Goal: Navigation & Orientation: Understand site structure

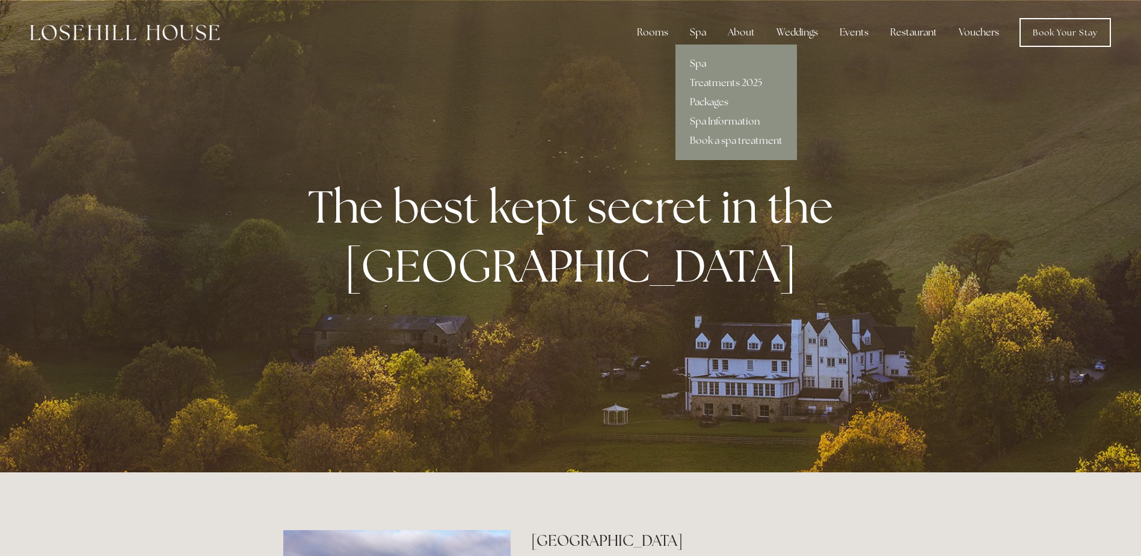
click at [699, 100] on link "Packages" at bounding box center [735, 102] width 121 height 19
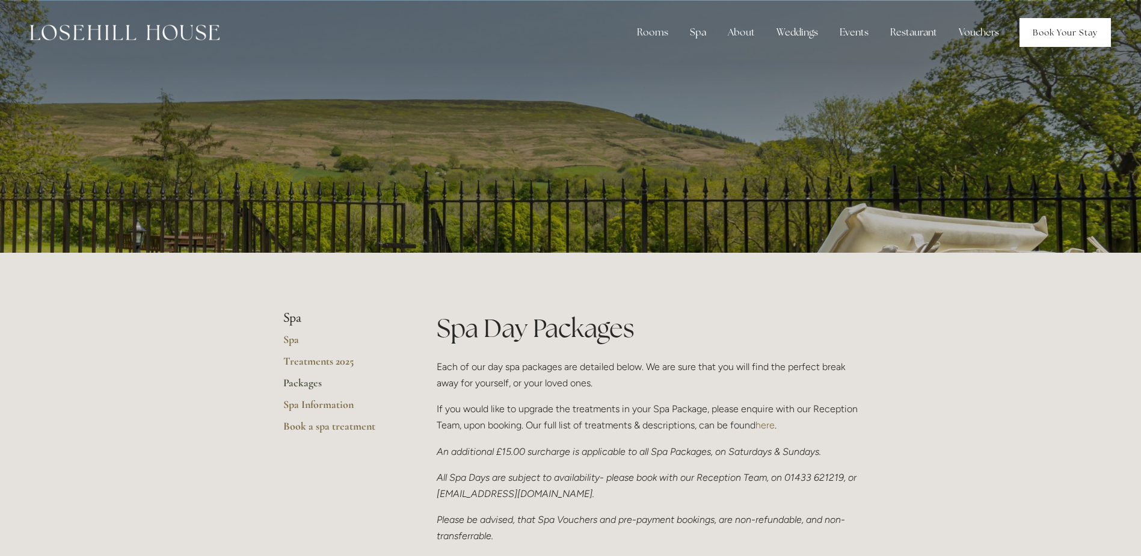
click at [1064, 29] on link "Book Your Stay" at bounding box center [1064, 32] width 91 height 29
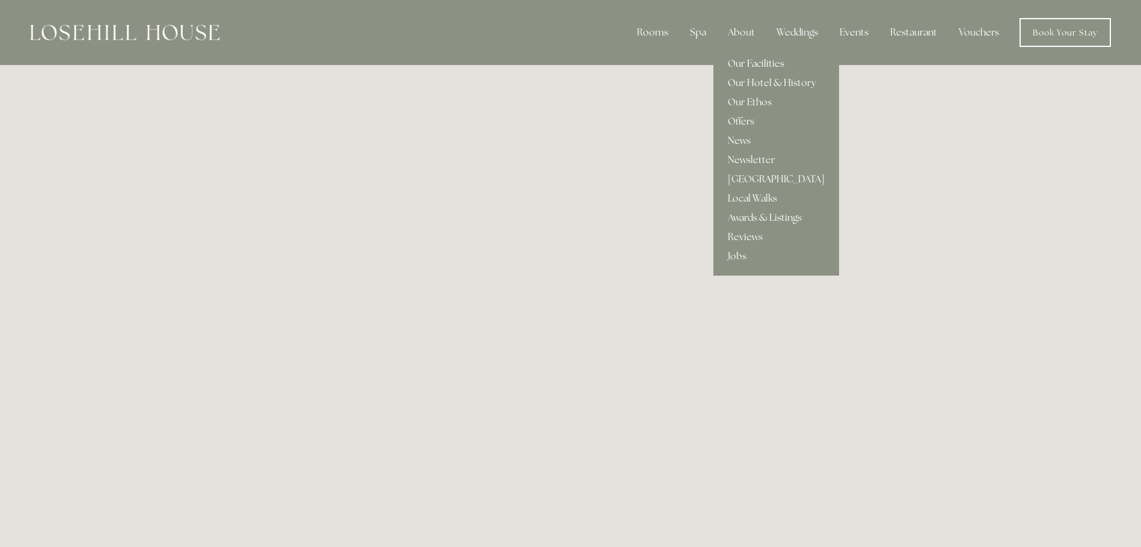
click at [738, 57] on link "Our Facilities" at bounding box center [776, 63] width 126 height 19
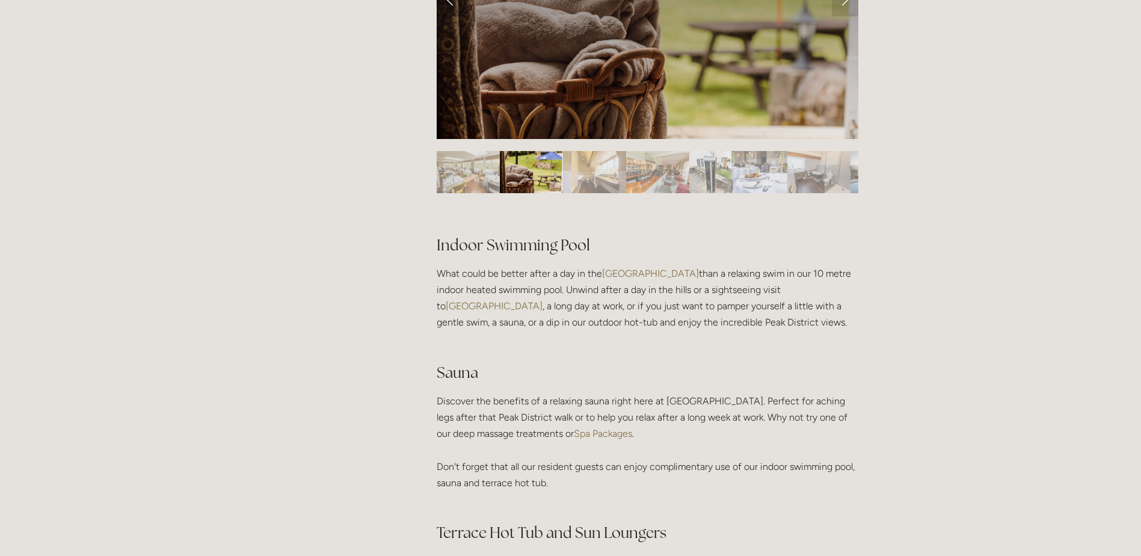
scroll to position [361, 0]
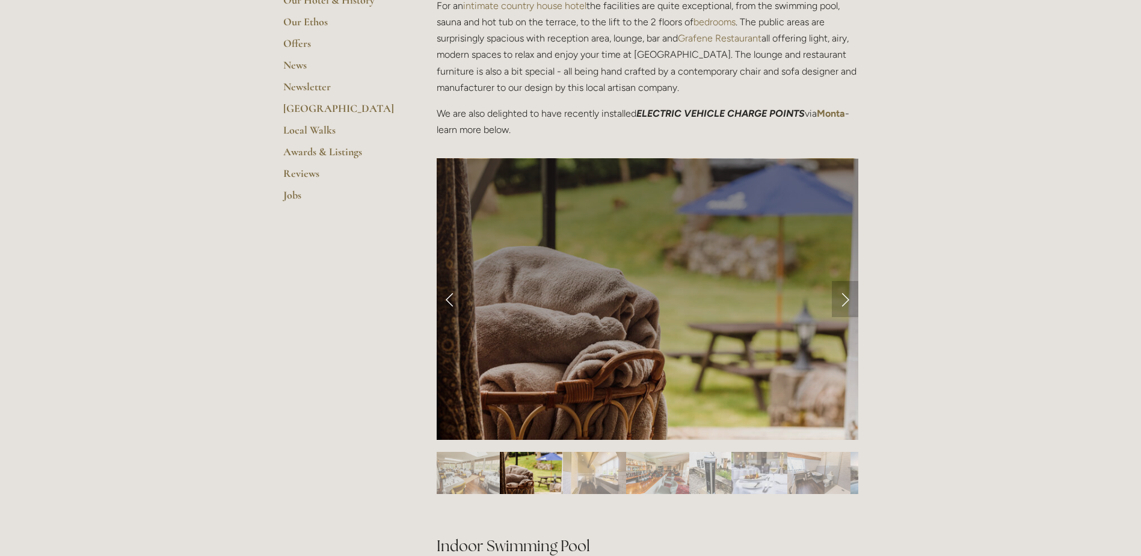
click at [850, 298] on link "Next Slide" at bounding box center [845, 299] width 26 height 36
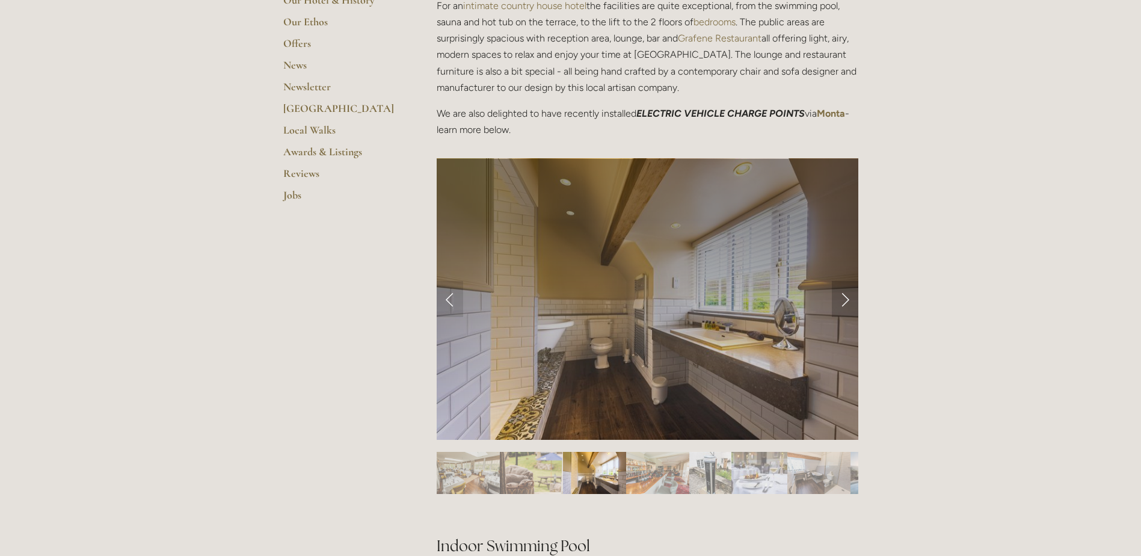
click at [850, 298] on link "Next Slide" at bounding box center [845, 299] width 26 height 36
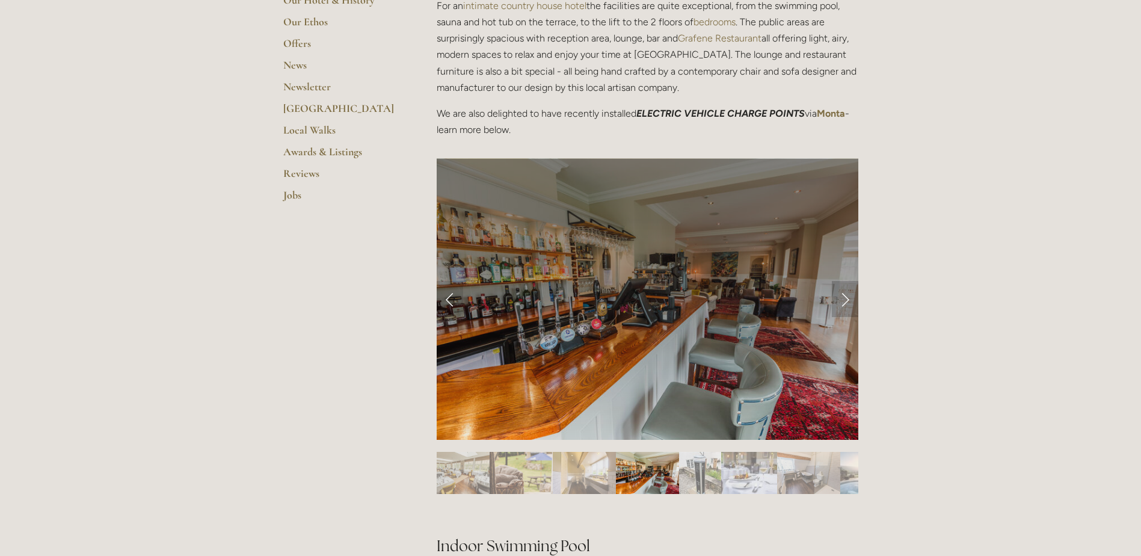
click at [850, 298] on link "Next Slide" at bounding box center [845, 299] width 26 height 36
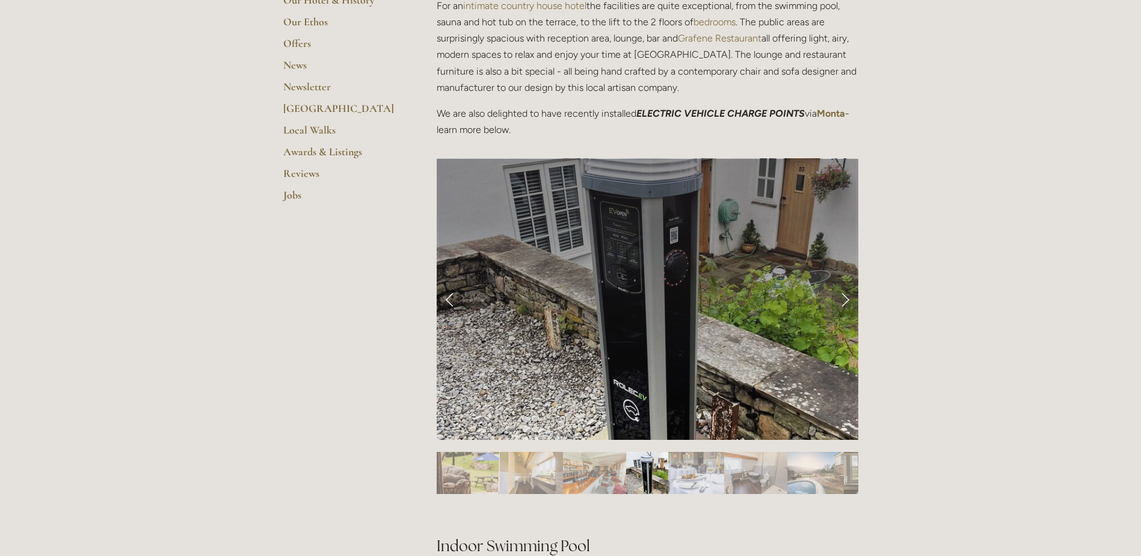
click at [850, 298] on link "Next Slide" at bounding box center [845, 299] width 26 height 36
drag, startPoint x: 837, startPoint y: 287, endPoint x: 842, endPoint y: 295, distance: 9.2
click at [837, 288] on link "Next Slide" at bounding box center [845, 299] width 26 height 36
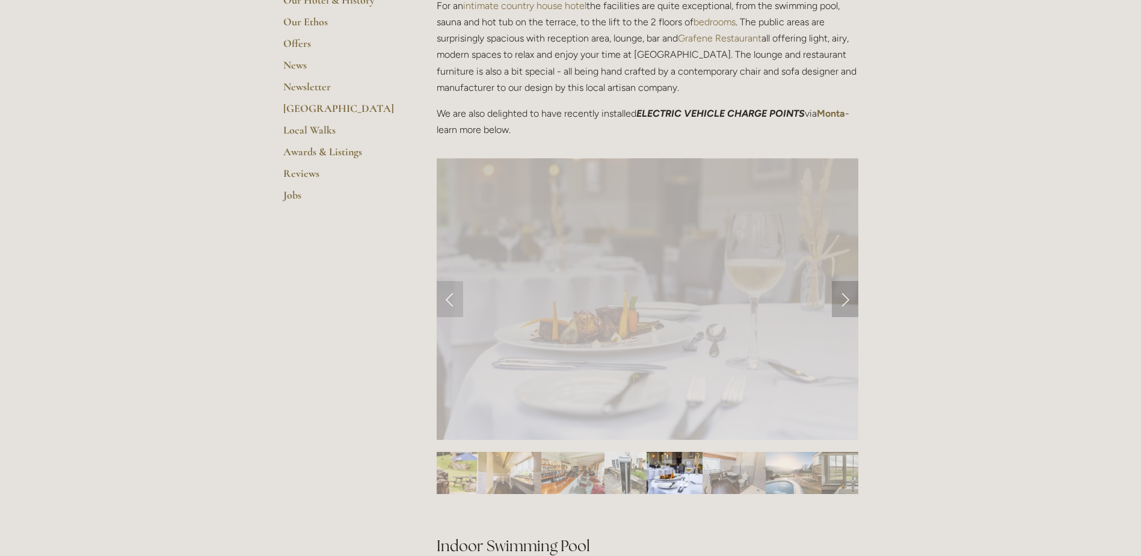
click at [843, 296] on link "Next Slide" at bounding box center [845, 299] width 26 height 36
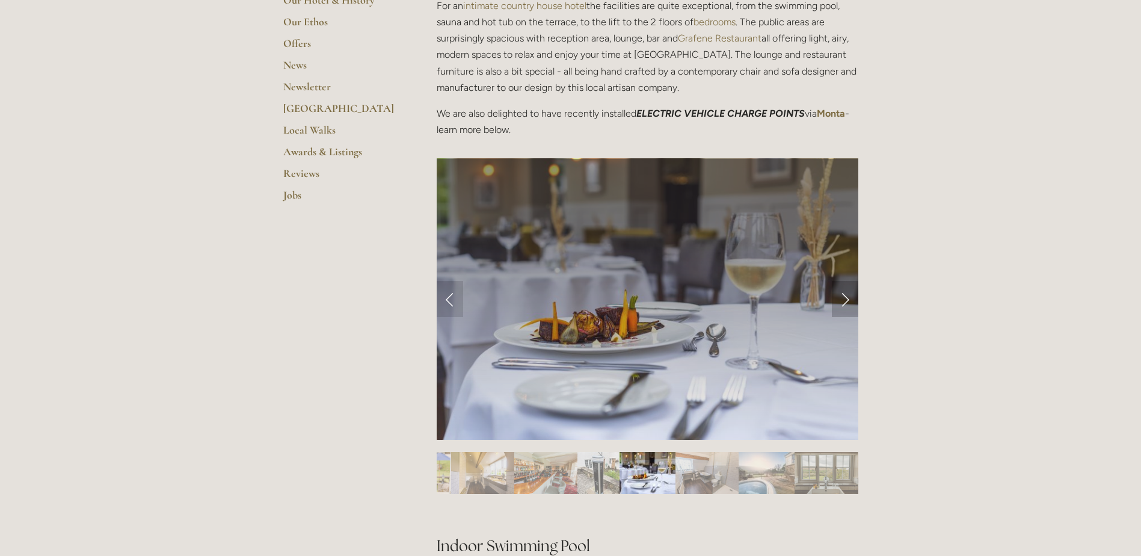
click at [843, 296] on link "Next Slide" at bounding box center [845, 299] width 26 height 36
click at [847, 298] on link "Next Slide" at bounding box center [845, 299] width 26 height 36
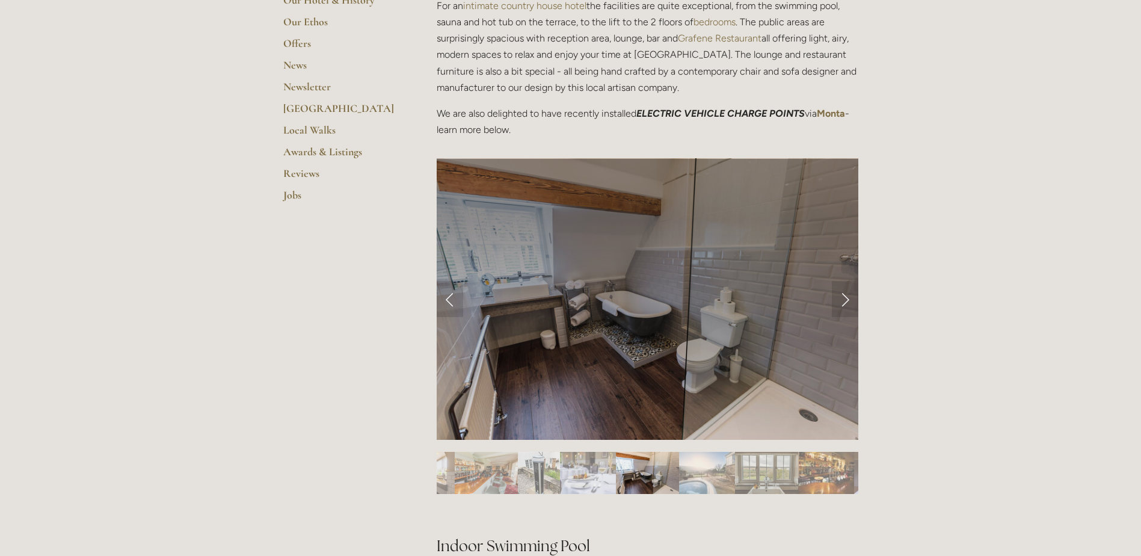
click at [705, 483] on img "Slide 8" at bounding box center [707, 473] width 56 height 42
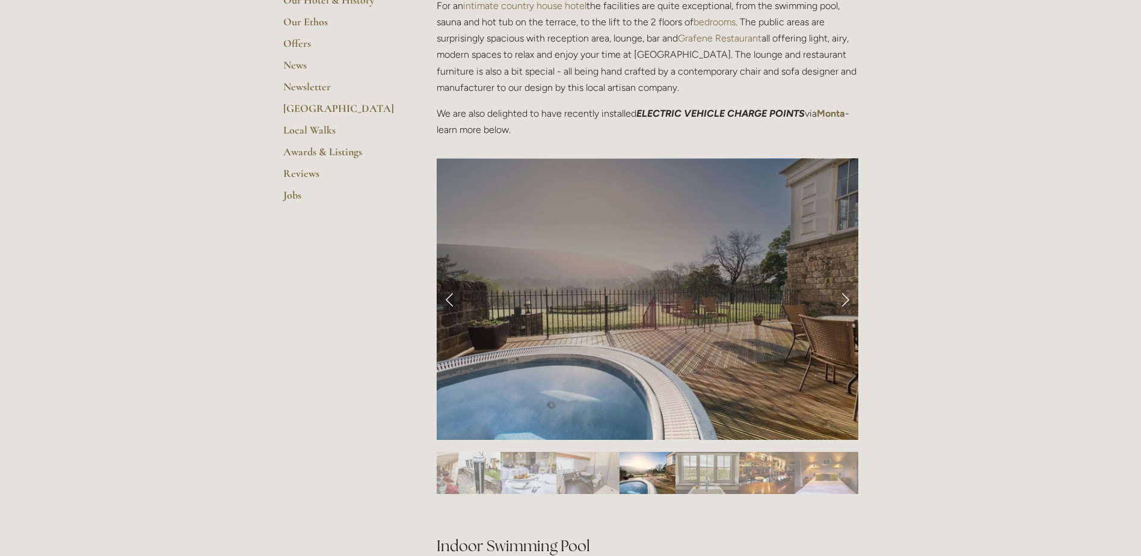
click at [693, 476] on img "Slide 9" at bounding box center [706, 473] width 63 height 42
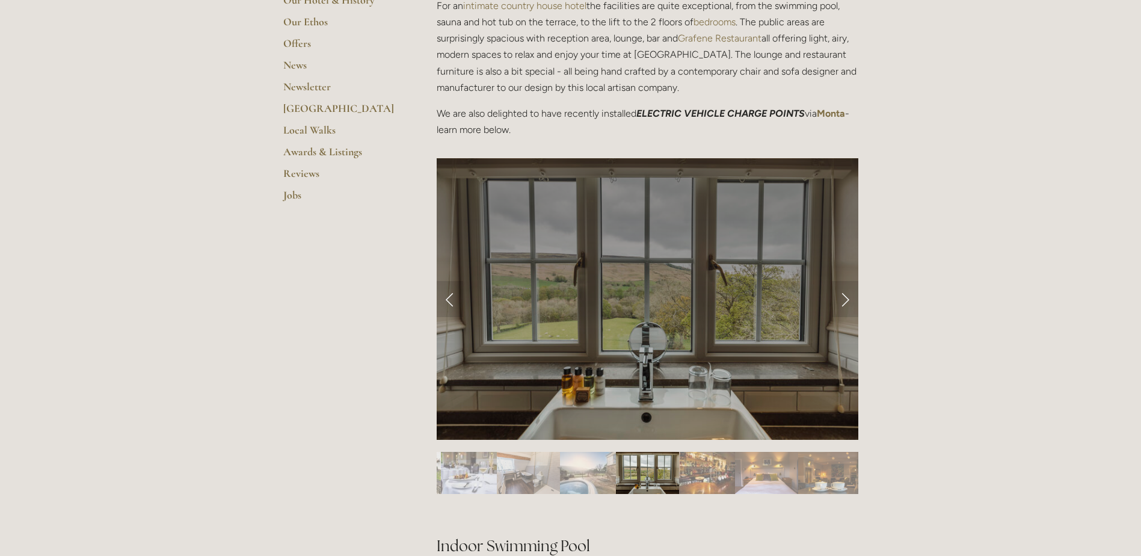
click at [693, 476] on img "Slide 10" at bounding box center [707, 473] width 56 height 42
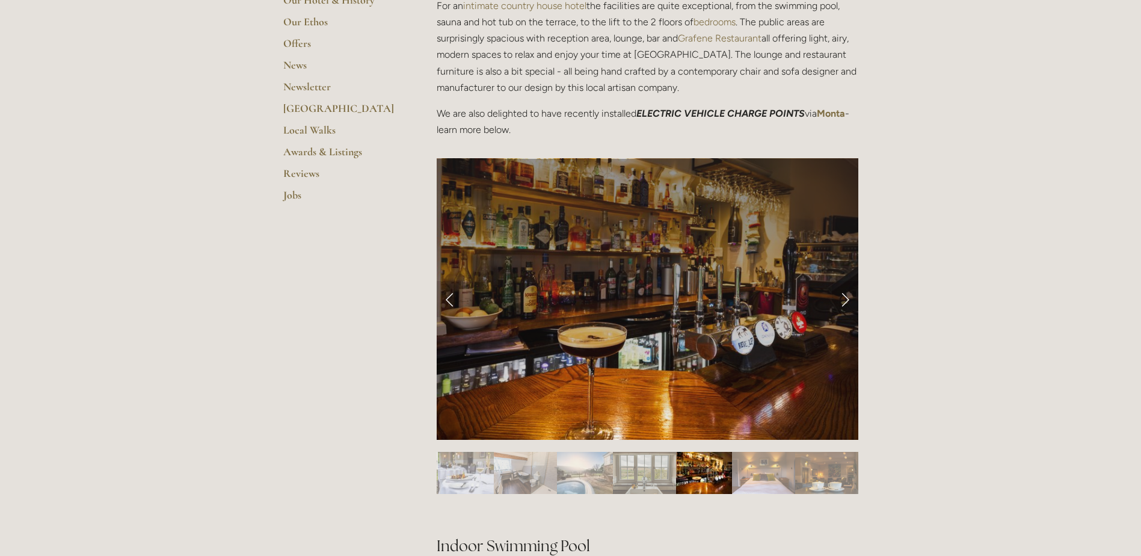
click at [743, 478] on img "Slide 11" at bounding box center [763, 473] width 63 height 42
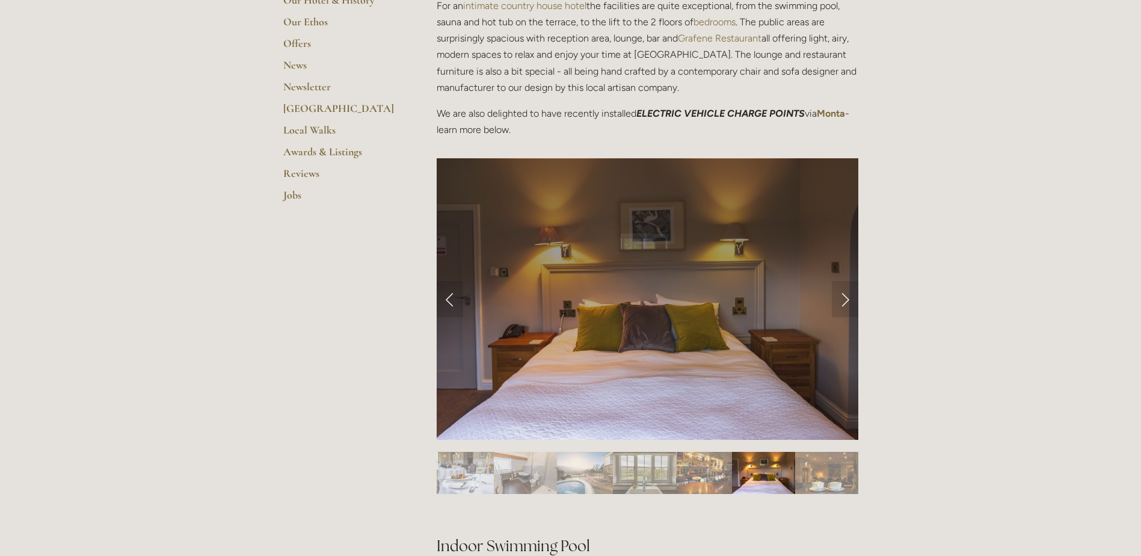
click at [835, 484] on img "Slide 12" at bounding box center [826, 473] width 63 height 42
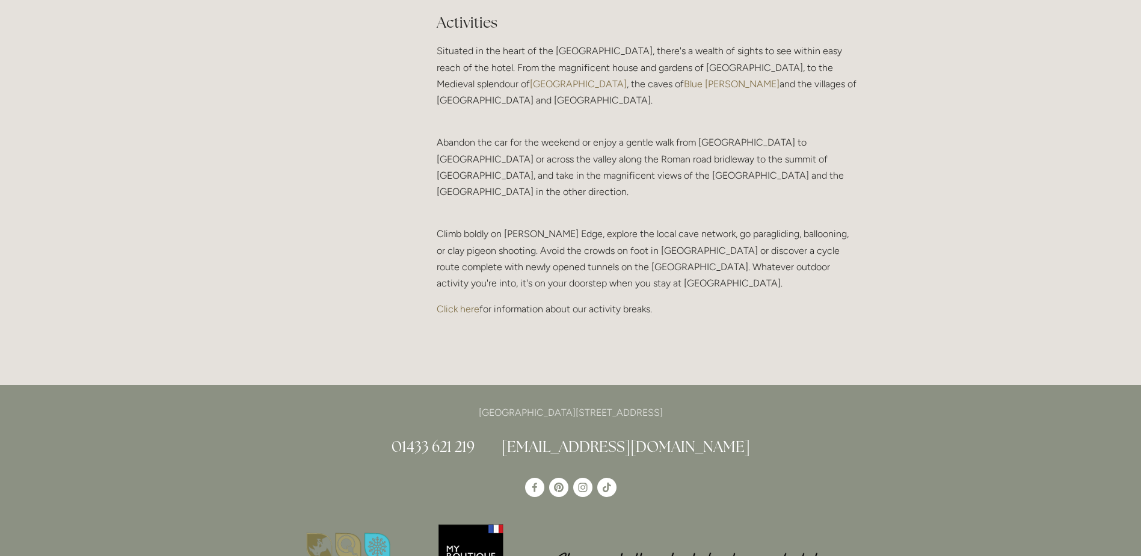
scroll to position [2646, 0]
